Goal: Task Accomplishment & Management: Use online tool/utility

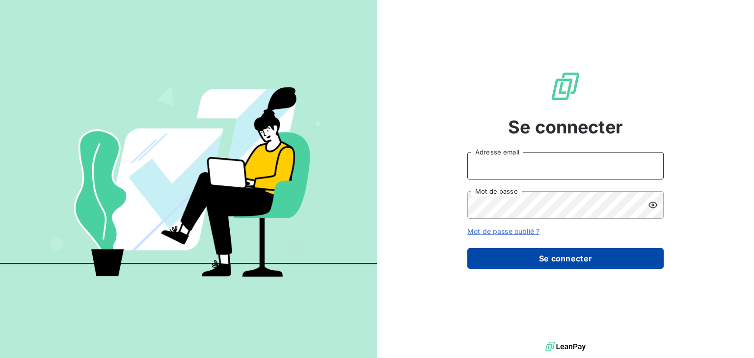
type input "[EMAIL_ADDRESS][DOMAIN_NAME]"
click at [580, 260] on button "Se connecter" at bounding box center [565, 258] width 196 height 21
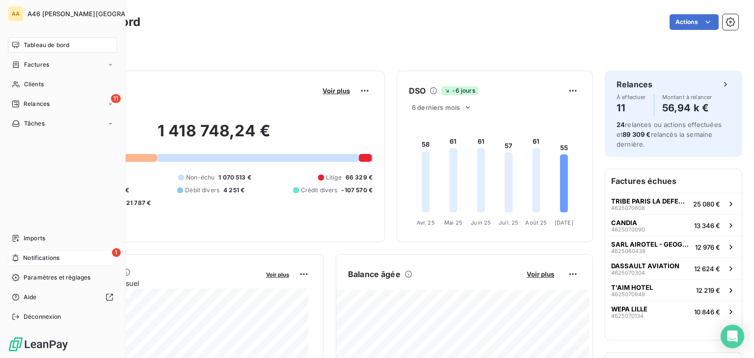
click at [28, 255] on span "Notifications" at bounding box center [41, 258] width 36 height 9
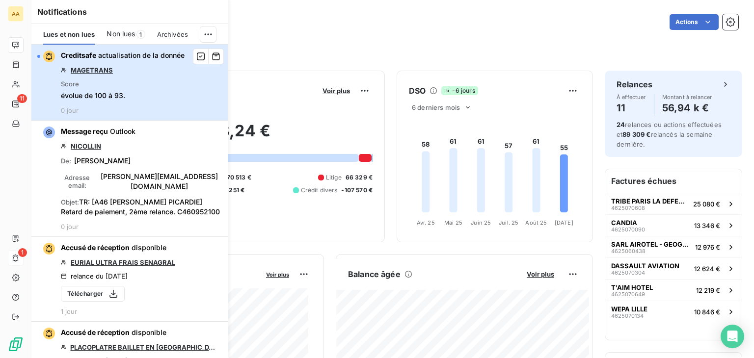
click at [38, 55] on div "button" at bounding box center [38, 56] width 3 height 3
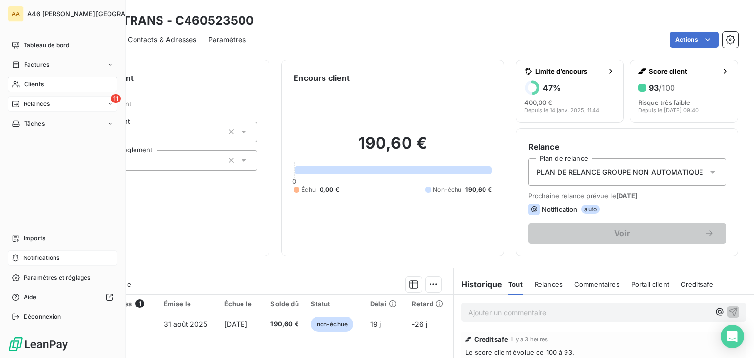
click at [30, 100] on span "Relances" at bounding box center [37, 104] width 26 height 9
